Goal: Transaction & Acquisition: Purchase product/service

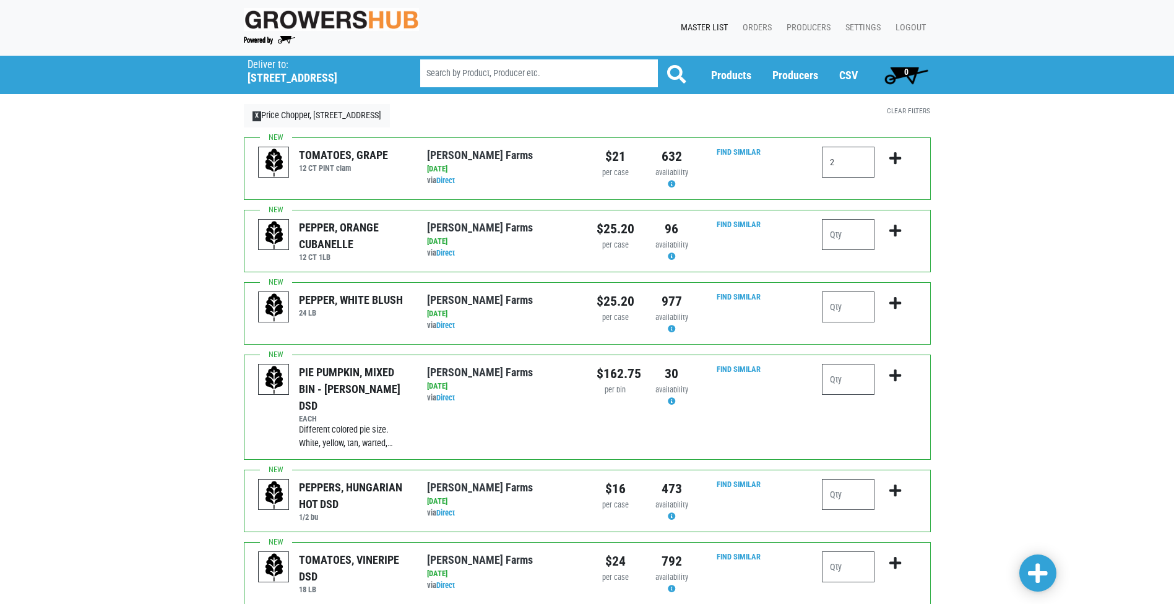
type input "2"
click at [896, 156] on icon "submit" at bounding box center [895, 159] width 12 height 14
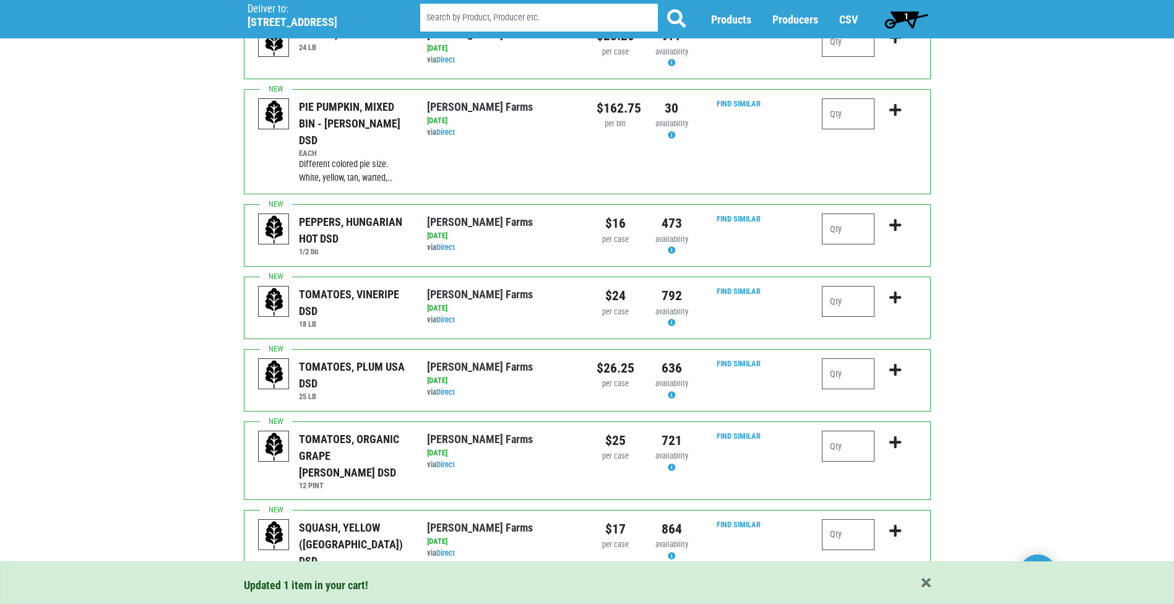
scroll to position [309, 0]
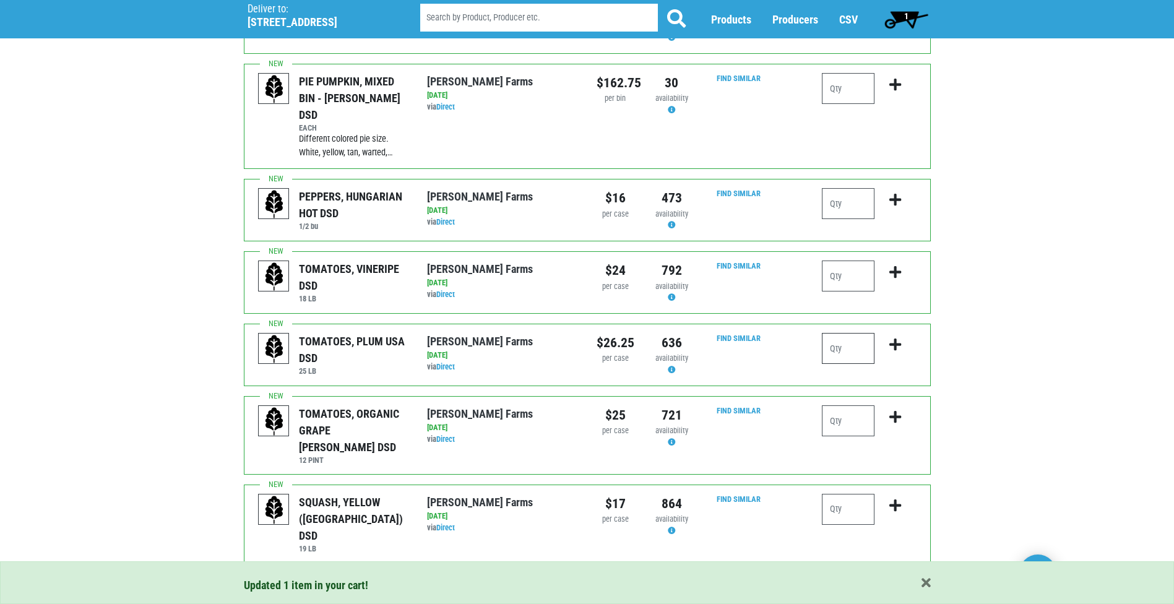
click at [841, 333] on input "number" at bounding box center [848, 348] width 53 height 31
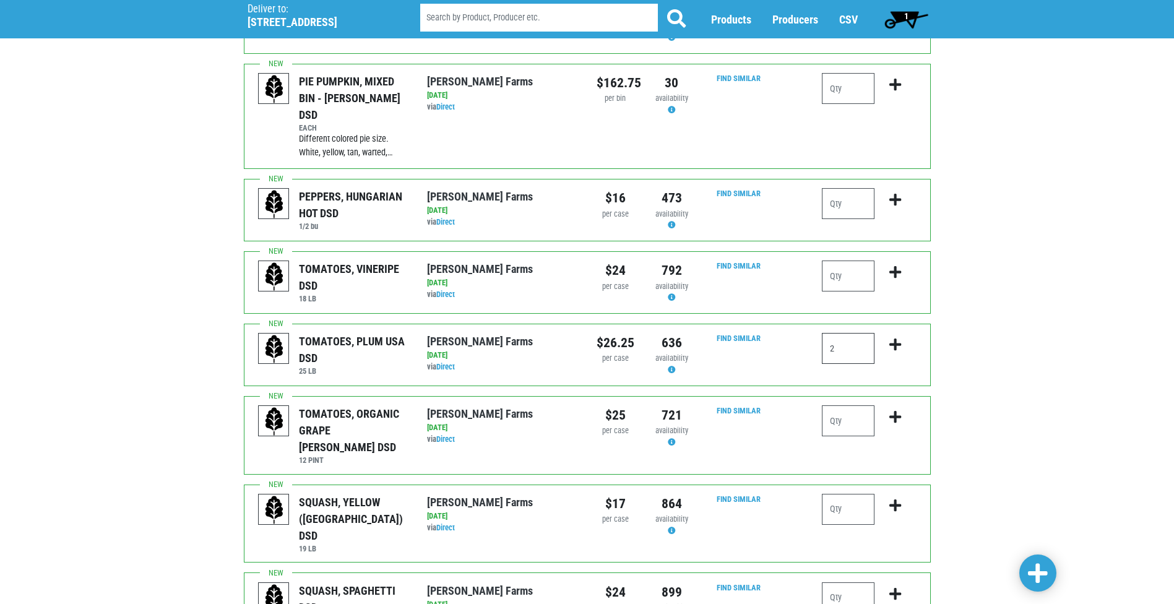
type input "2"
click at [897, 338] on icon "submit" at bounding box center [895, 345] width 12 height 14
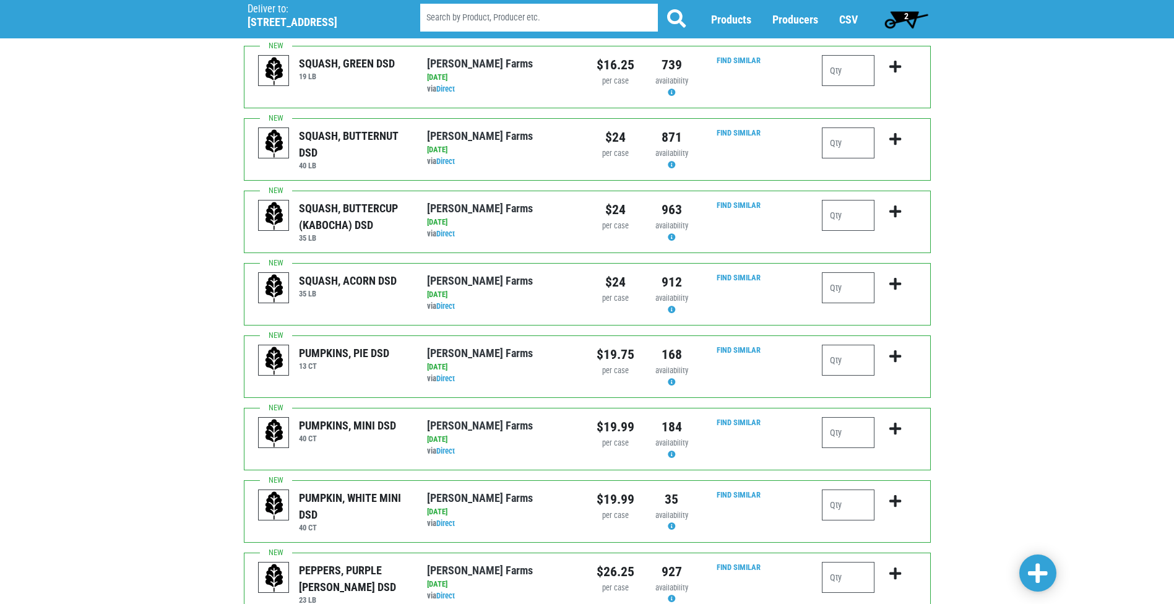
scroll to position [1112, 0]
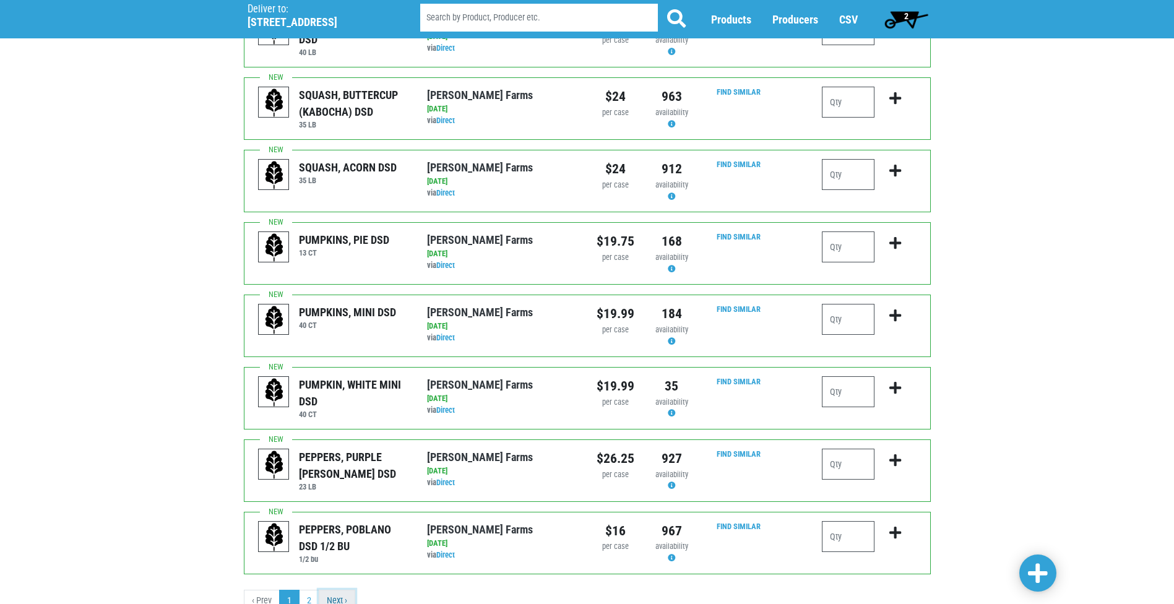
click at [336, 590] on link "Next ›" at bounding box center [337, 601] width 37 height 22
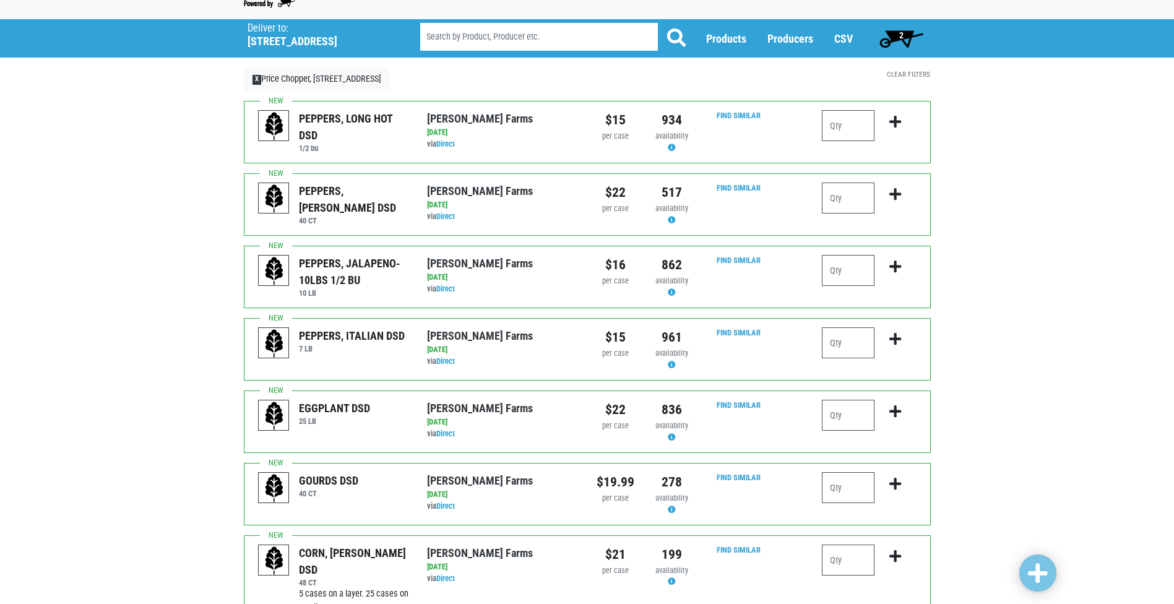
scroll to position [62, 0]
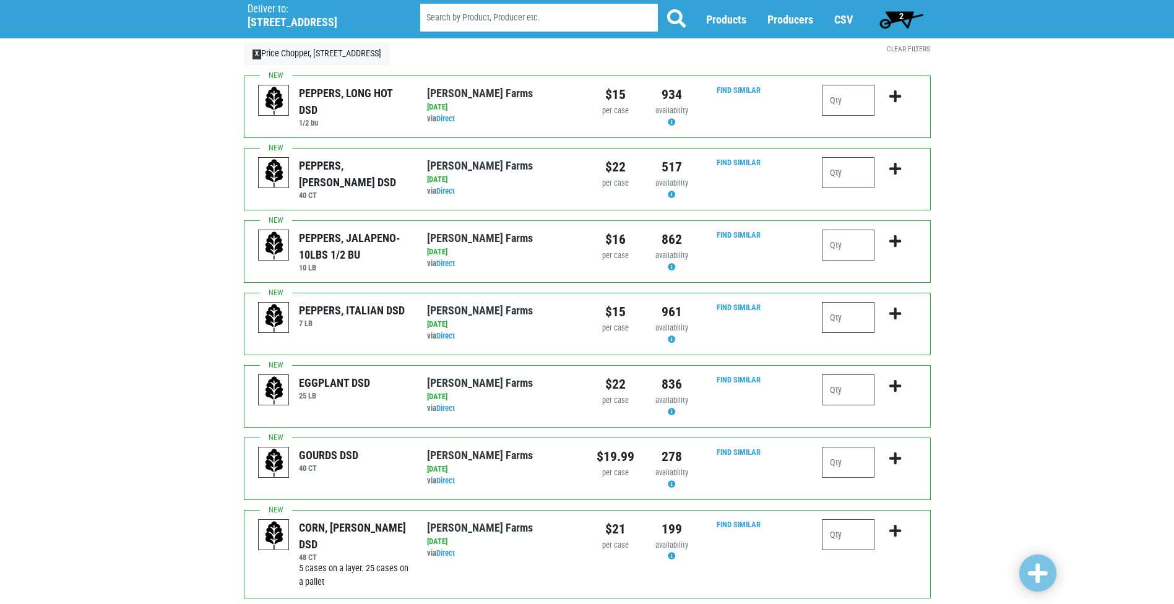
click at [841, 309] on input "number" at bounding box center [848, 317] width 53 height 31
type input "1"
click at [898, 312] on icon "submit" at bounding box center [895, 314] width 12 height 14
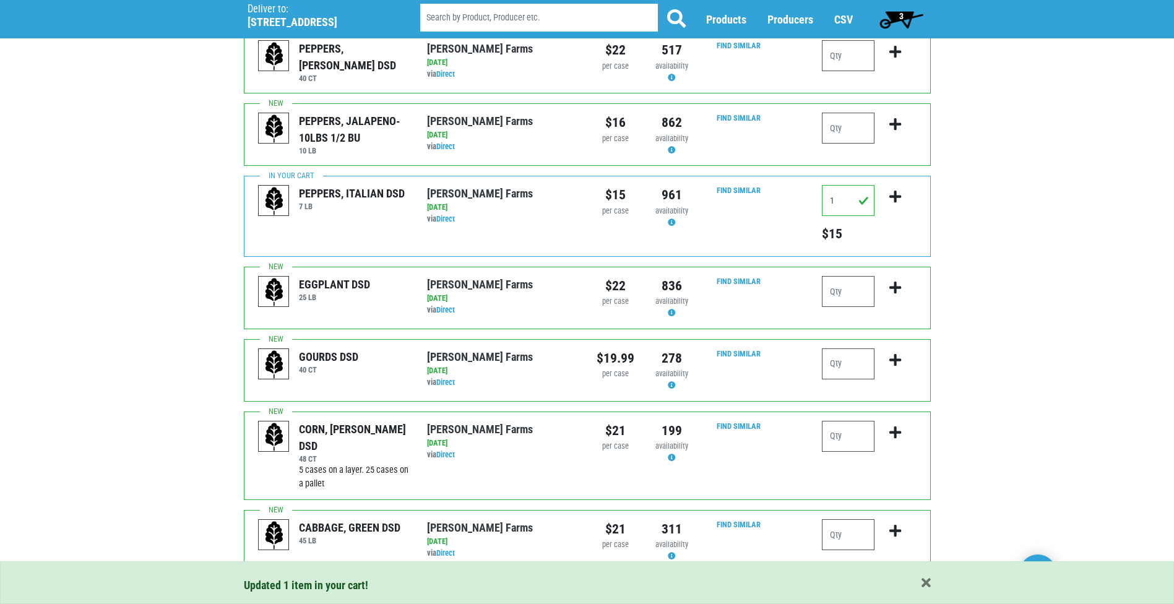
scroll to position [186, 0]
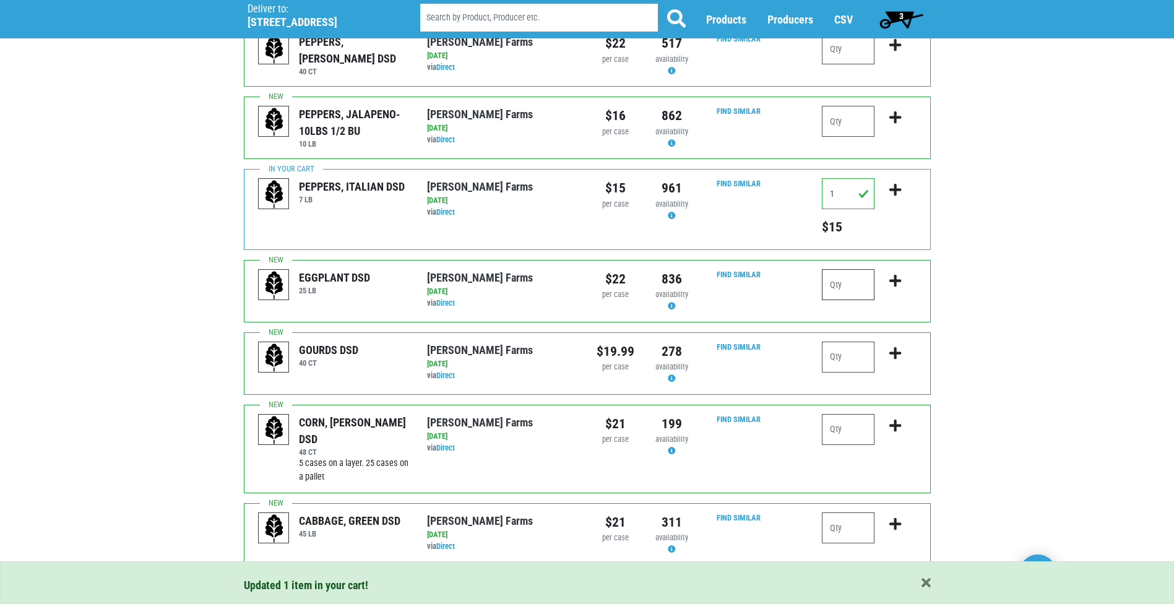
click at [862, 275] on input "number" at bounding box center [848, 284] width 53 height 31
type input "1"
click at [889, 278] on icon "submit" at bounding box center [895, 281] width 12 height 14
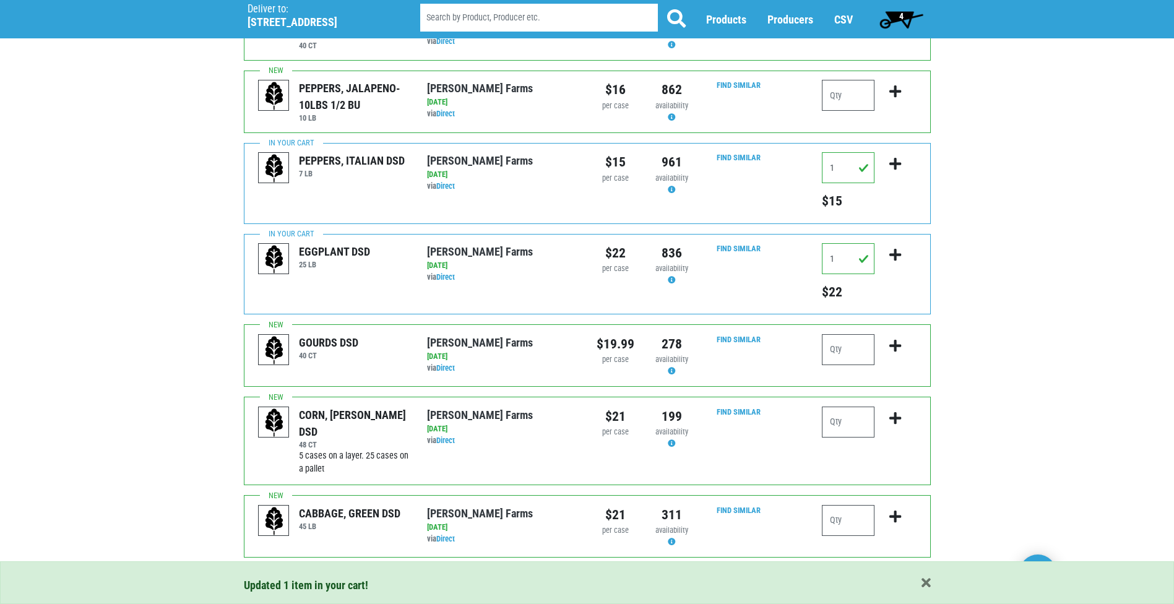
scroll to position [244, 0]
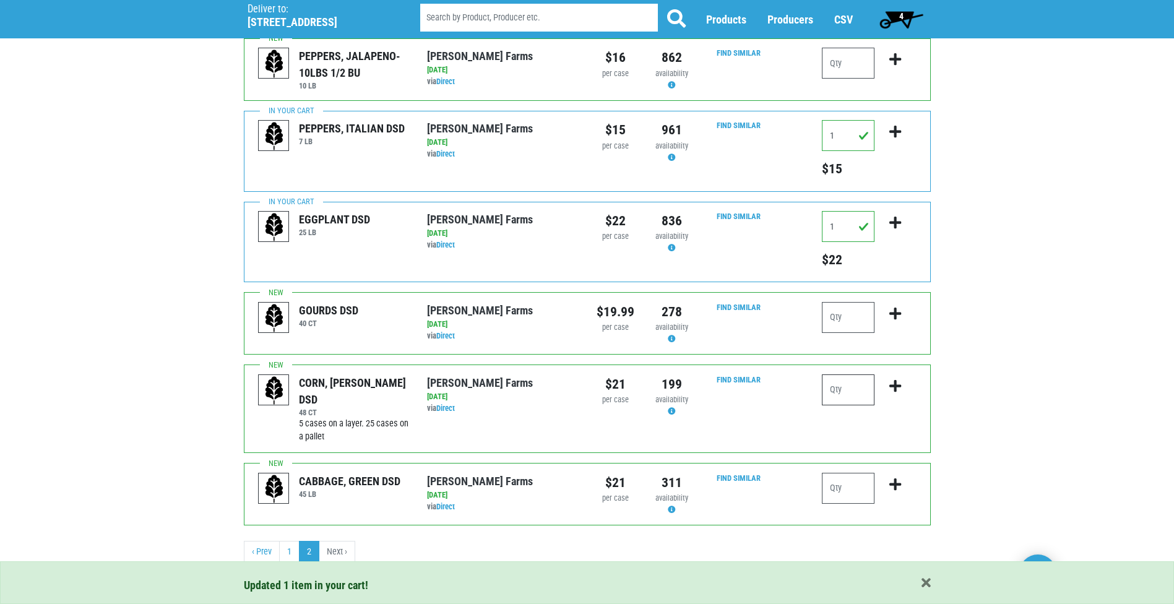
click at [851, 390] on input "number" at bounding box center [848, 389] width 53 height 31
type input "5"
click at [898, 385] on icon "submit" at bounding box center [895, 386] width 12 height 14
click at [854, 484] on input "number" at bounding box center [848, 488] width 53 height 31
type input "3"
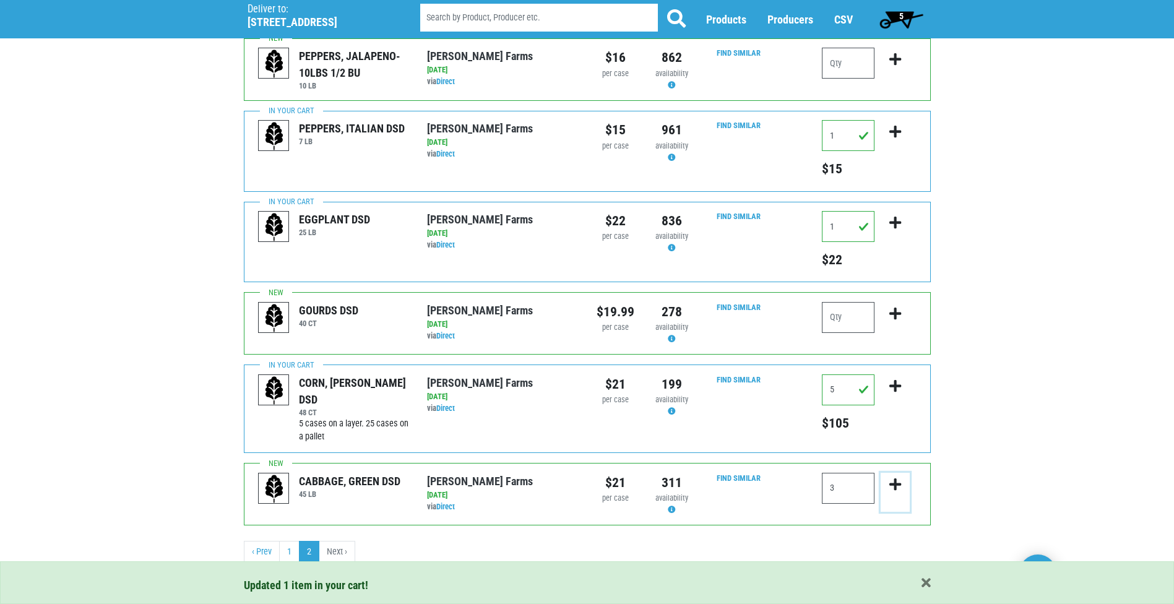
click at [899, 486] on icon "submit" at bounding box center [895, 485] width 12 height 14
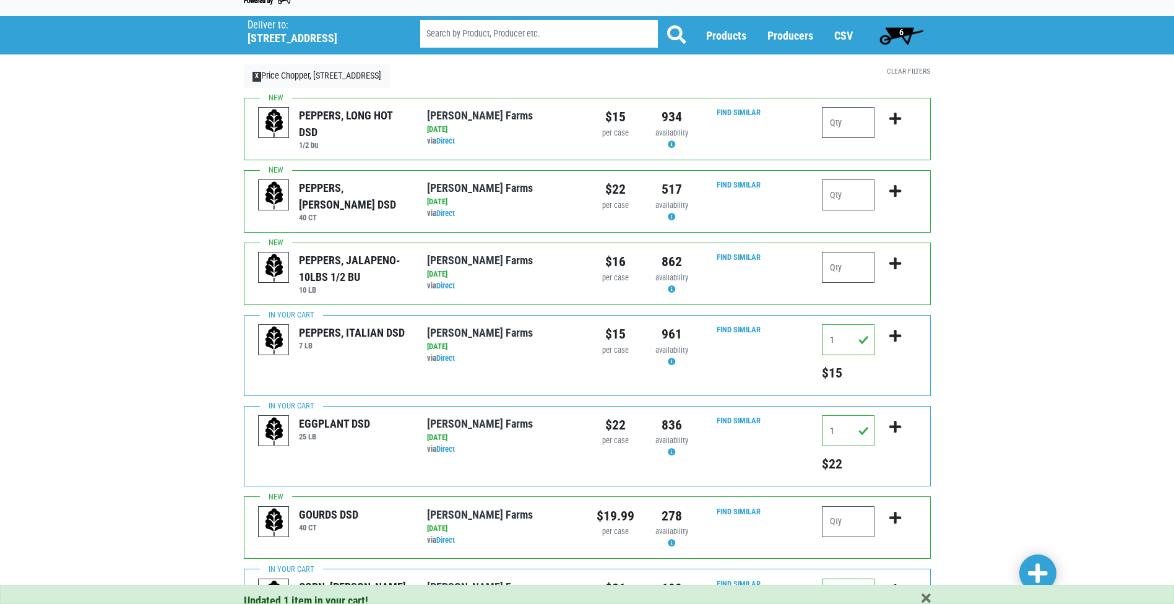
scroll to position [0, 0]
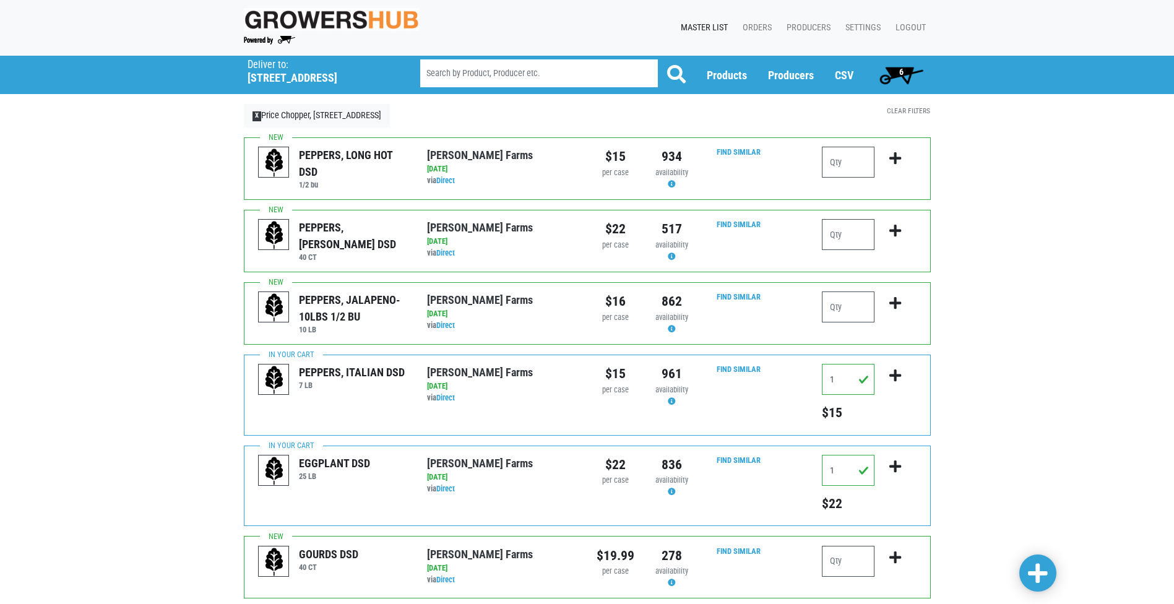
click at [900, 76] on span "6" at bounding box center [901, 72] width 4 height 10
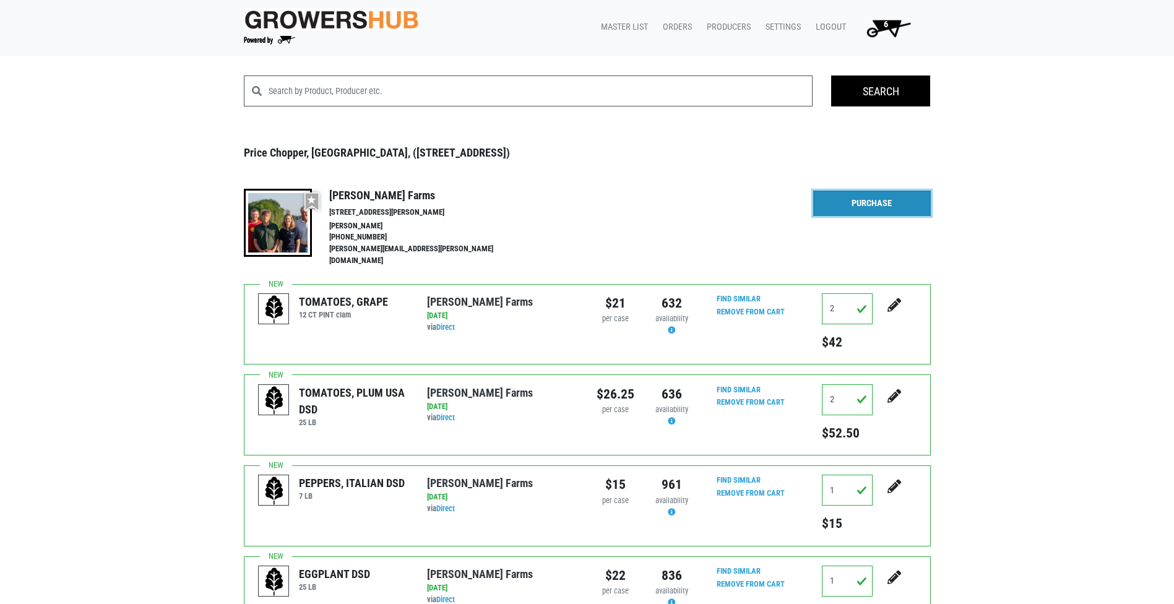
click at [913, 208] on link "Purchase" at bounding box center [872, 204] width 118 height 26
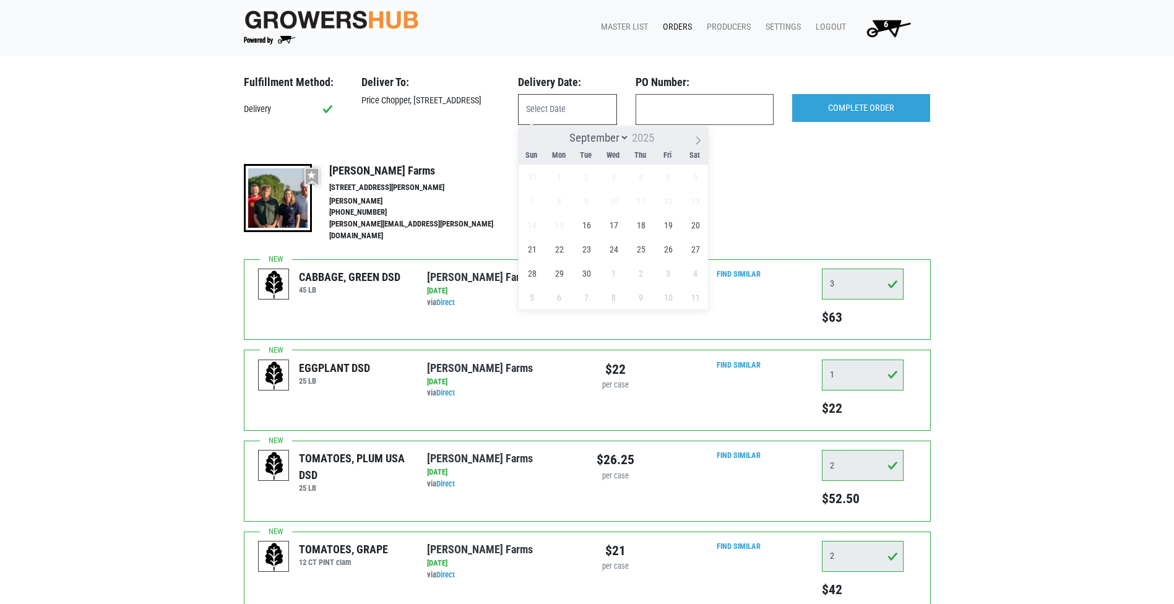
click at [561, 116] on input "text" at bounding box center [567, 109] width 99 height 31
click at [592, 220] on span "16" at bounding box center [586, 225] width 24 height 24
type input "2025-09-16"
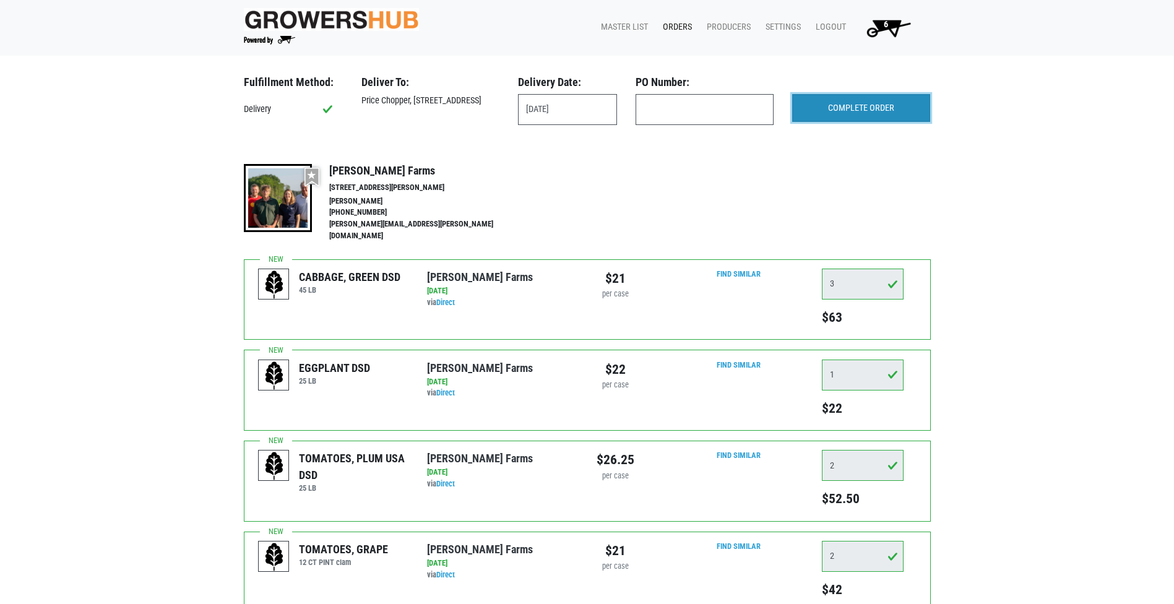
click at [837, 105] on input "COMPLETE ORDER" at bounding box center [861, 108] width 138 height 28
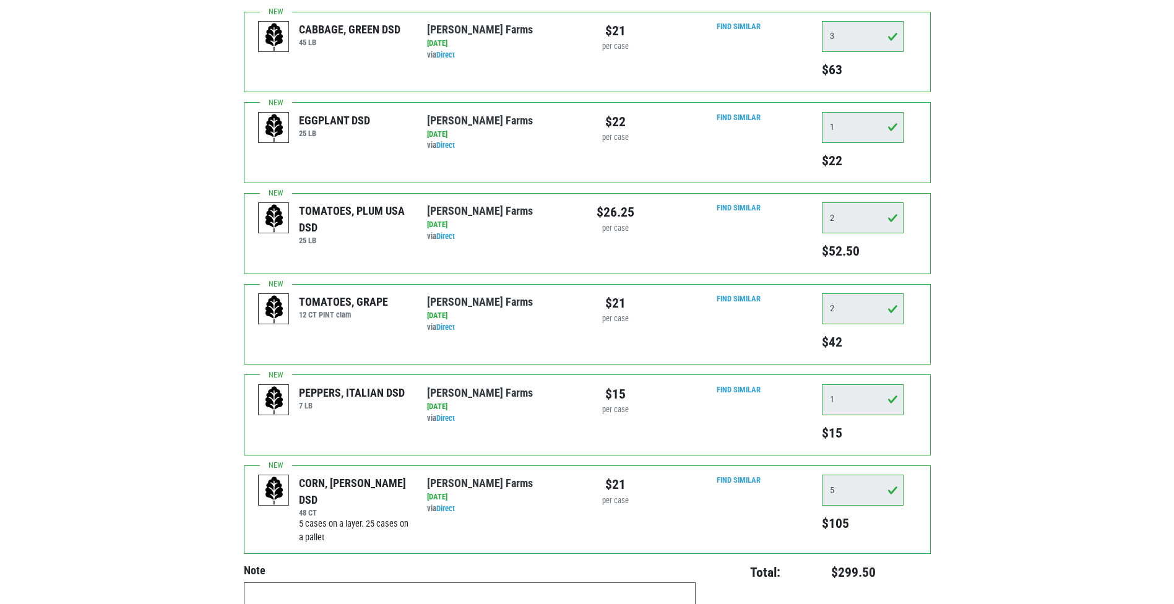
scroll to position [312, 0]
